Goal: Transaction & Acquisition: Subscribe to service/newsletter

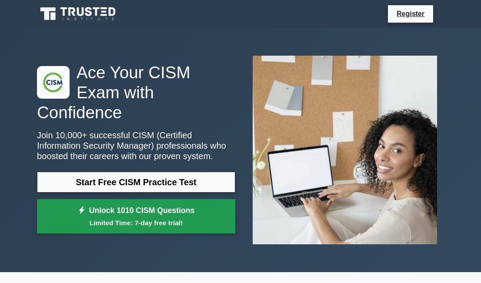
click at [209, 218] on small "Limited Time: 7-day free trial!" at bounding box center [136, 223] width 177 height 10
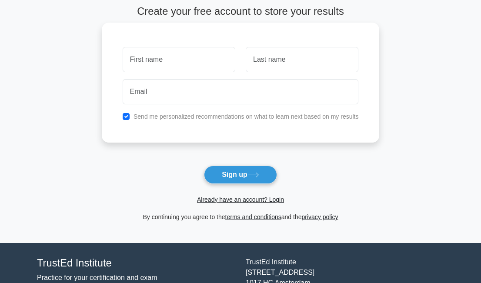
click at [144, 113] on label "Send me personalized recommendations on what to learn next based on my results" at bounding box center [247, 116] width 226 height 7
click at [141, 116] on label "Send me personalized recommendations on what to learn next based on my results" at bounding box center [247, 116] width 226 height 7
click at [127, 115] on input "checkbox" at bounding box center [126, 116] width 7 height 7
checkbox input "false"
click at [191, 68] on input "text" at bounding box center [179, 59] width 113 height 25
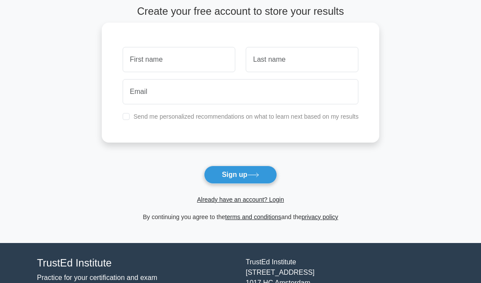
click at [189, 105] on div at bounding box center [241, 92] width 247 height 32
